Goal: Information Seeking & Learning: Learn about a topic

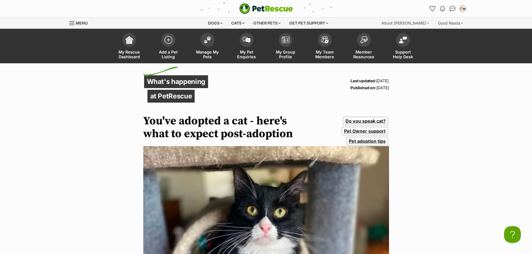
click at [217, 23] on div "Dogs" at bounding box center [215, 23] width 22 height 11
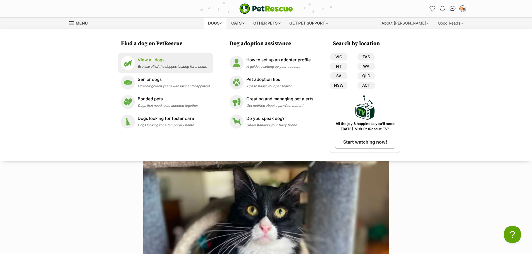
click at [161, 57] on p "View all dogs" at bounding box center [172, 60] width 69 height 6
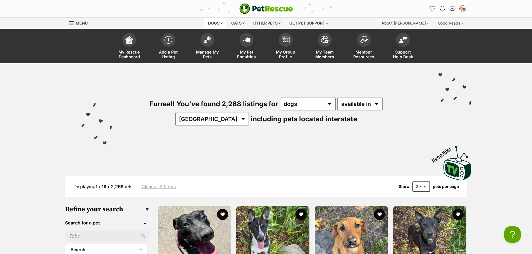
click at [220, 25] on div "Dogs" at bounding box center [215, 23] width 22 height 11
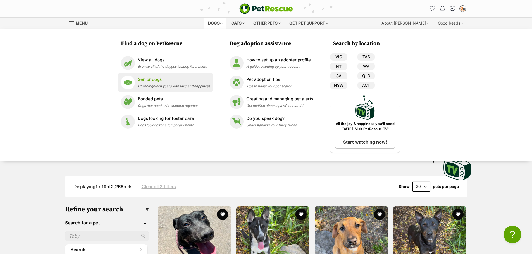
click at [140, 85] on span "Fill their golden years with love and happiness" at bounding box center [174, 86] width 72 height 4
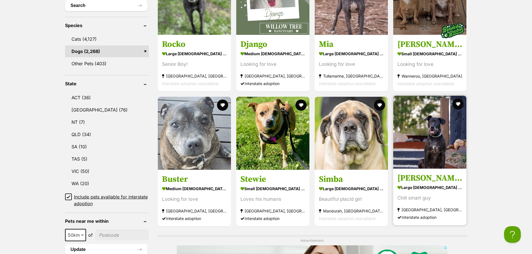
scroll to position [251, 0]
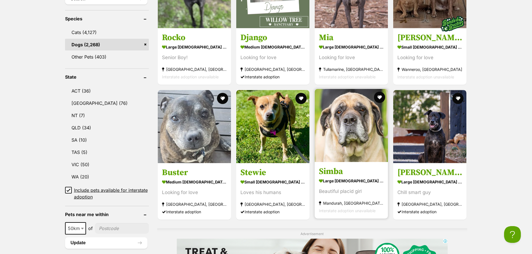
click at [360, 118] on img at bounding box center [350, 125] width 73 height 73
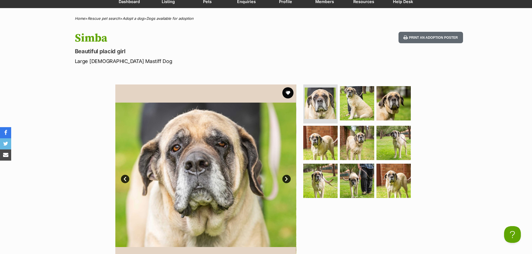
scroll to position [56, 0]
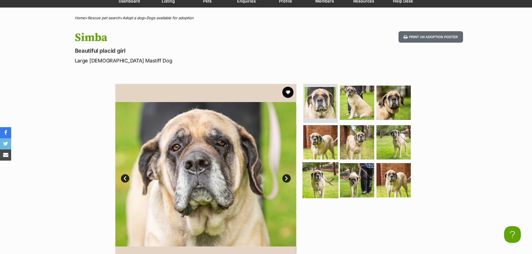
click at [314, 174] on img at bounding box center [320, 180] width 36 height 36
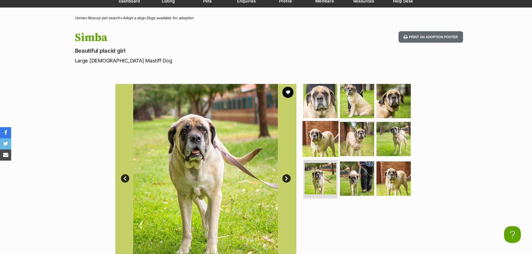
scroll to position [0, 0]
click at [310, 135] on img at bounding box center [320, 139] width 36 height 36
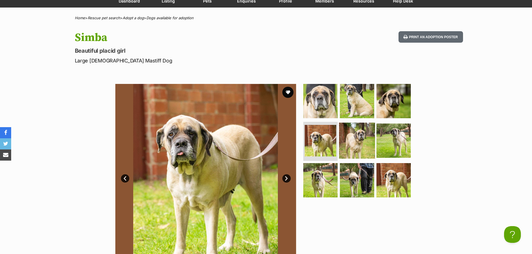
click at [357, 134] on img at bounding box center [357, 141] width 36 height 36
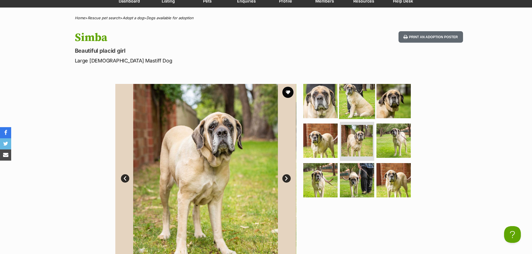
click at [358, 108] on img at bounding box center [357, 101] width 36 height 36
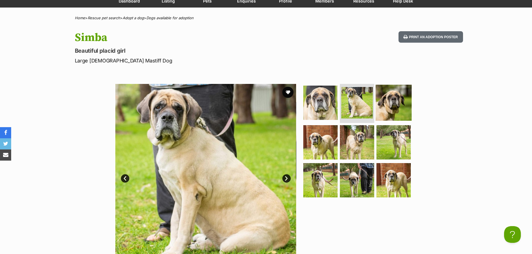
click at [390, 104] on img at bounding box center [393, 103] width 36 height 36
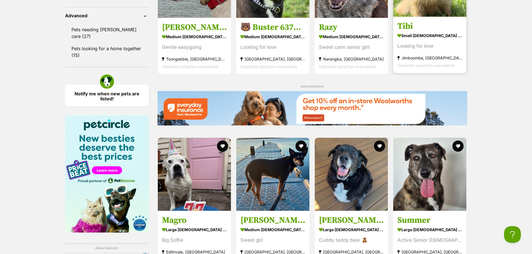
scroll to position [778, 0]
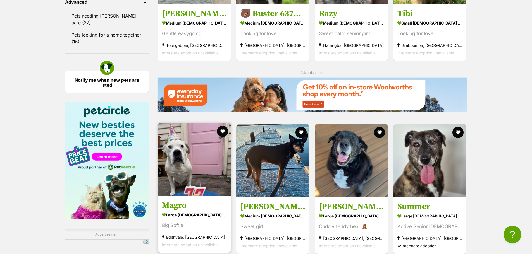
click at [182, 176] on img at bounding box center [194, 159] width 73 height 73
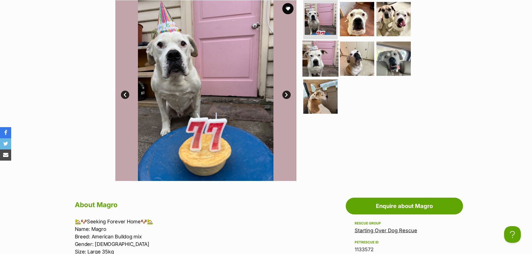
click at [324, 54] on img at bounding box center [320, 59] width 36 height 36
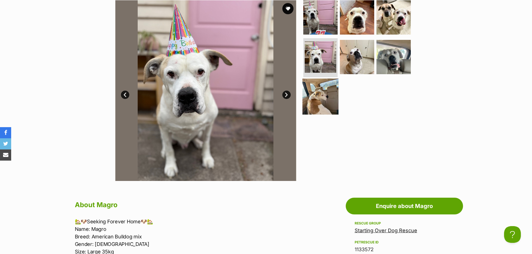
click at [317, 92] on img at bounding box center [320, 96] width 36 height 36
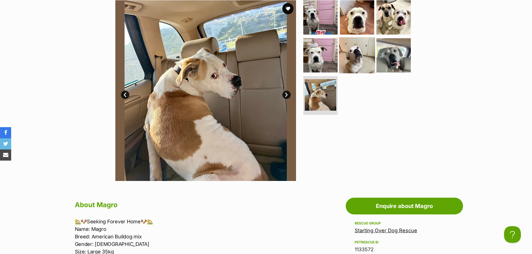
click at [355, 58] on img at bounding box center [357, 55] width 36 height 36
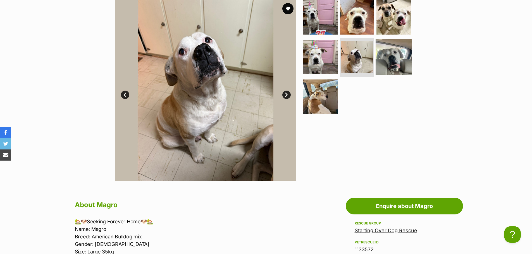
click at [387, 53] on img at bounding box center [393, 57] width 36 height 36
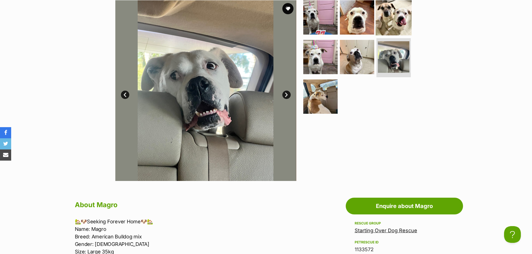
click at [393, 9] on img at bounding box center [393, 17] width 36 height 36
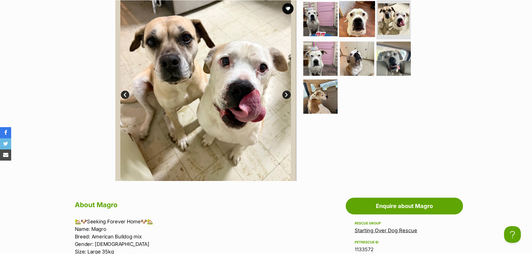
click at [367, 15] on img at bounding box center [357, 19] width 36 height 36
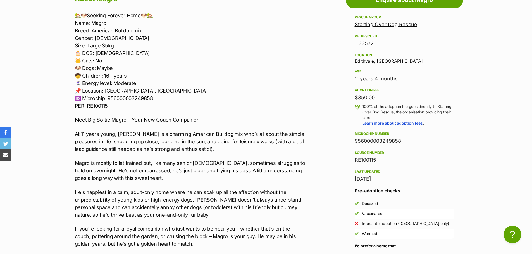
scroll to position [446, 0]
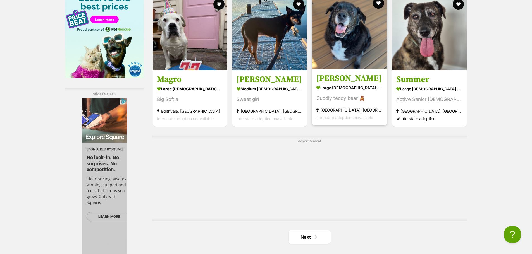
scroll to position [952, 0]
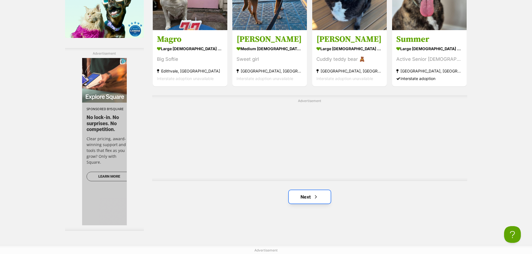
click at [317, 200] on span "Next page" at bounding box center [316, 197] width 6 height 7
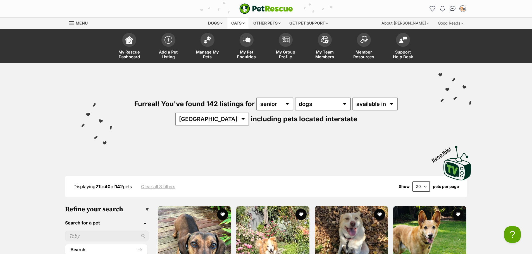
click at [239, 24] on div "Cats" at bounding box center [237, 23] width 21 height 11
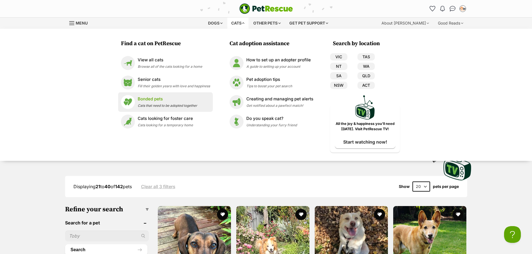
click at [172, 107] on span "Cats that need to be adopted together" at bounding box center [167, 106] width 59 height 4
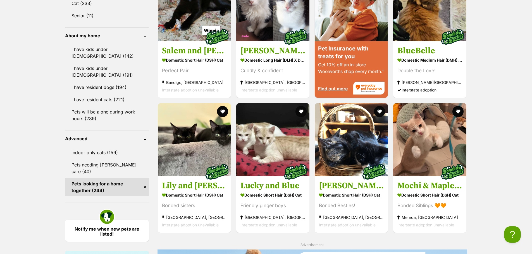
scroll to position [642, 0]
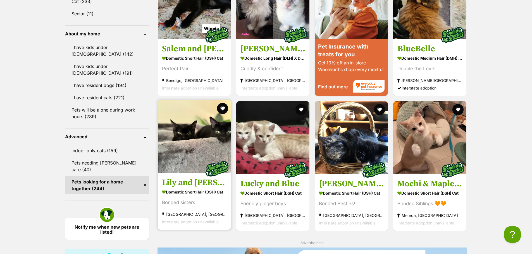
click at [208, 148] on img at bounding box center [194, 136] width 73 height 73
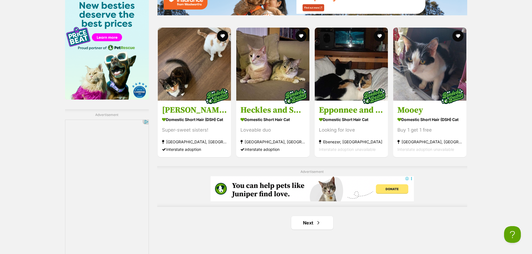
scroll to position [921, 0]
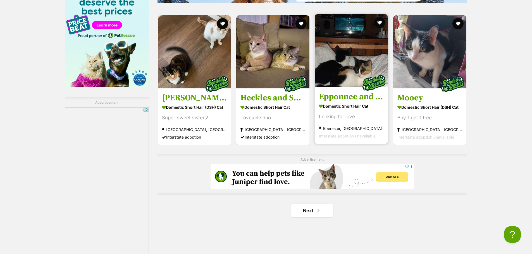
click at [363, 63] on img at bounding box center [350, 50] width 73 height 73
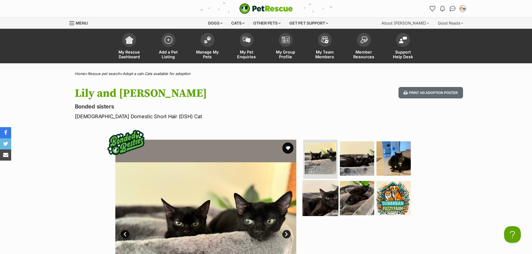
click at [332, 190] on img at bounding box center [320, 198] width 36 height 36
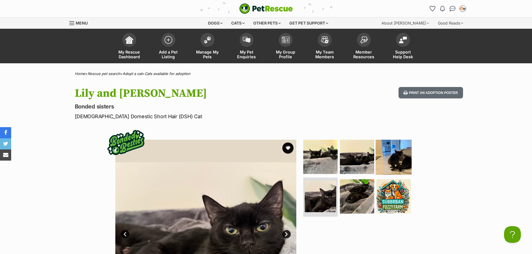
click at [388, 154] on img at bounding box center [393, 157] width 36 height 36
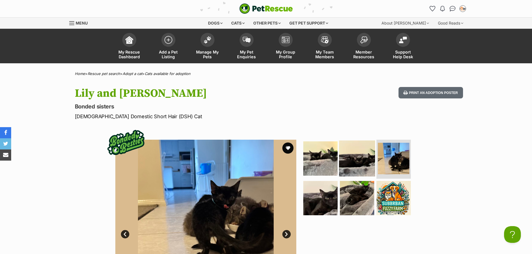
click at [366, 154] on img at bounding box center [357, 159] width 36 height 36
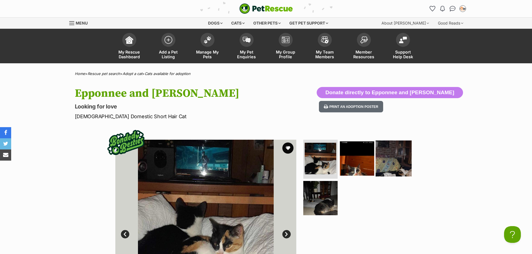
click at [380, 167] on img at bounding box center [393, 159] width 36 height 36
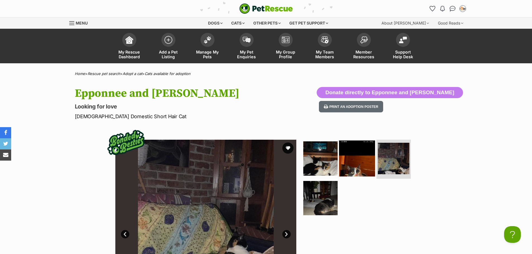
click at [365, 164] on img at bounding box center [357, 159] width 36 height 36
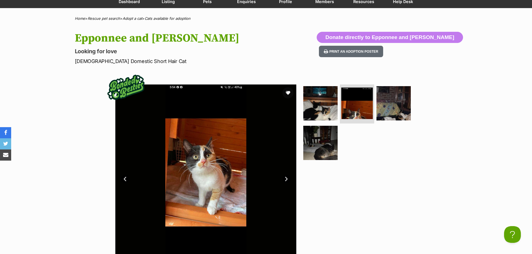
scroll to position [56, 0]
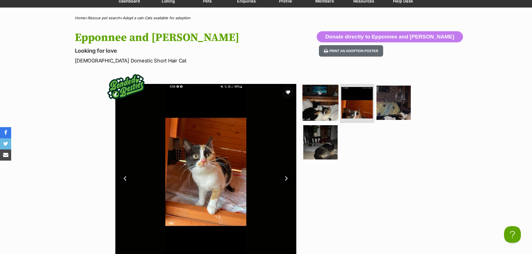
click at [314, 102] on img at bounding box center [320, 103] width 36 height 36
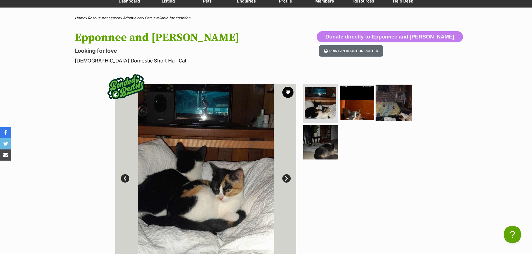
click at [393, 92] on img at bounding box center [393, 103] width 36 height 36
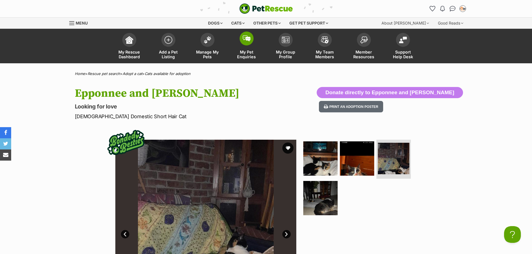
scroll to position [0, 0]
click at [290, 38] on span at bounding box center [285, 39] width 14 height 14
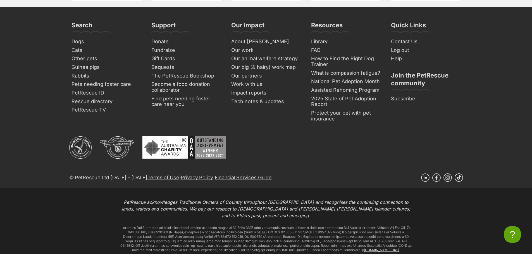
scroll to position [1176, 0]
